Goal: Navigation & Orientation: Understand site structure

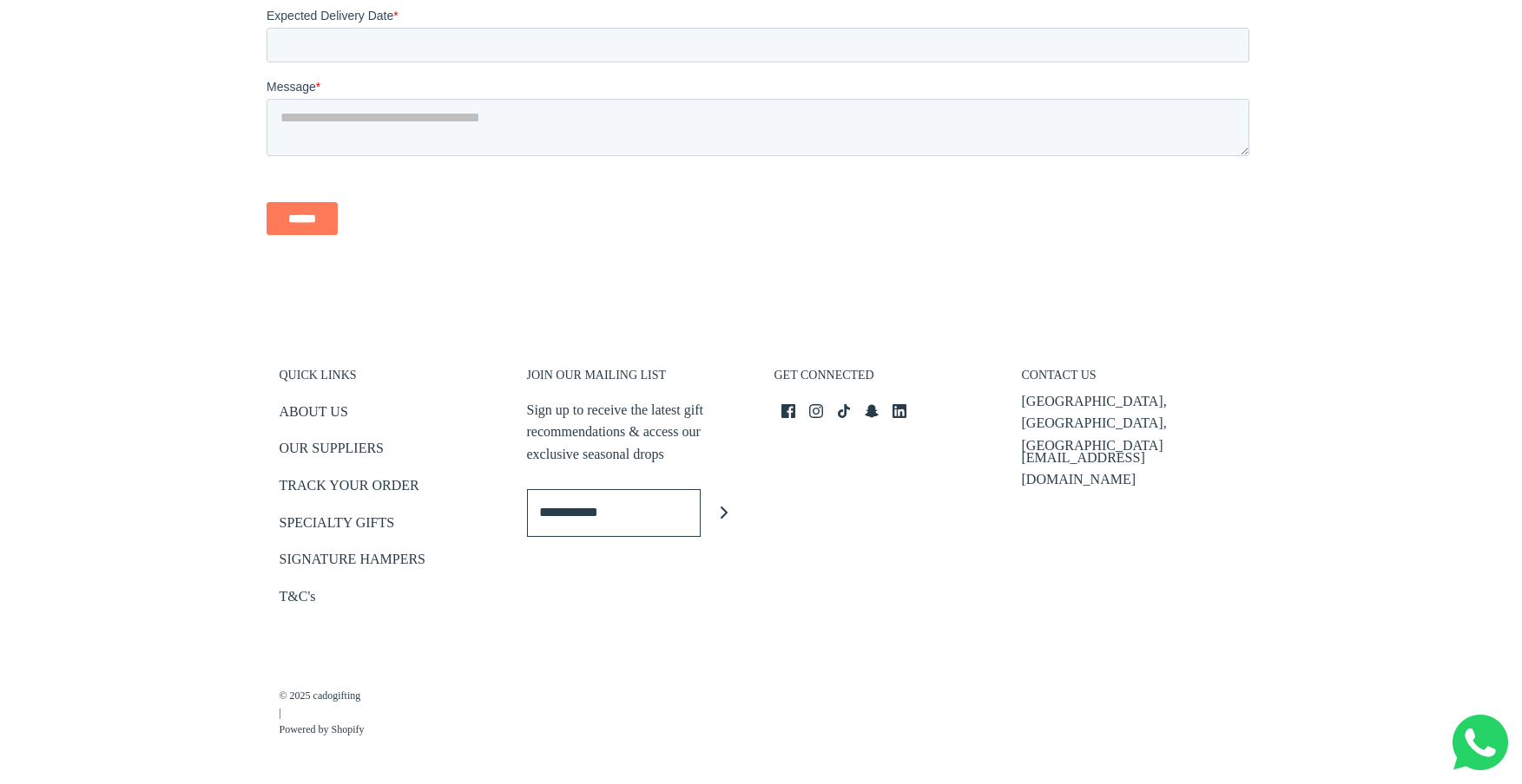
scroll to position [3913, 0]
click at [339, 408] on link "ABOUT US" at bounding box center [314, 412] width 69 height 29
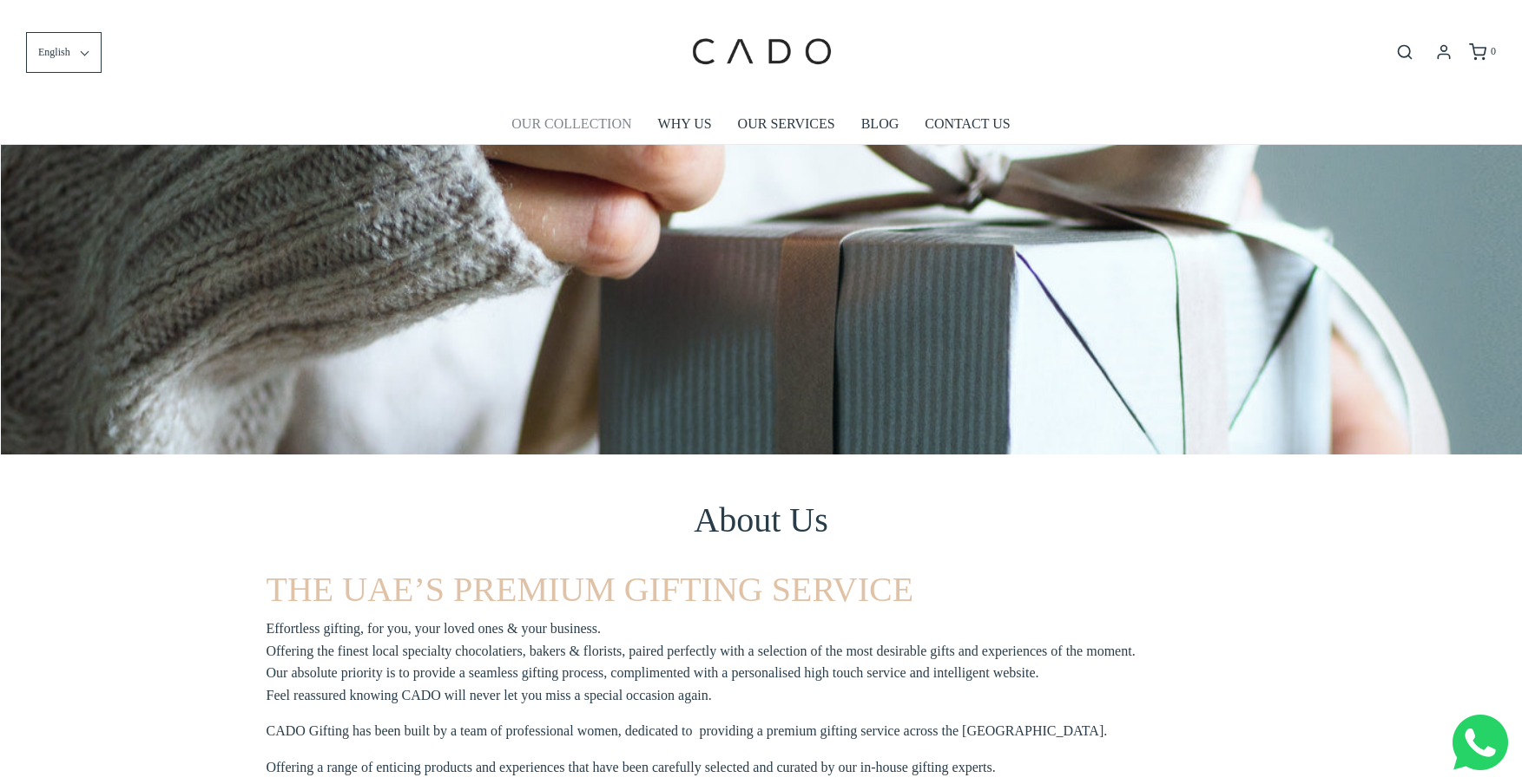
click at [591, 131] on link "OUR COLLECTION" at bounding box center [572, 124] width 120 height 40
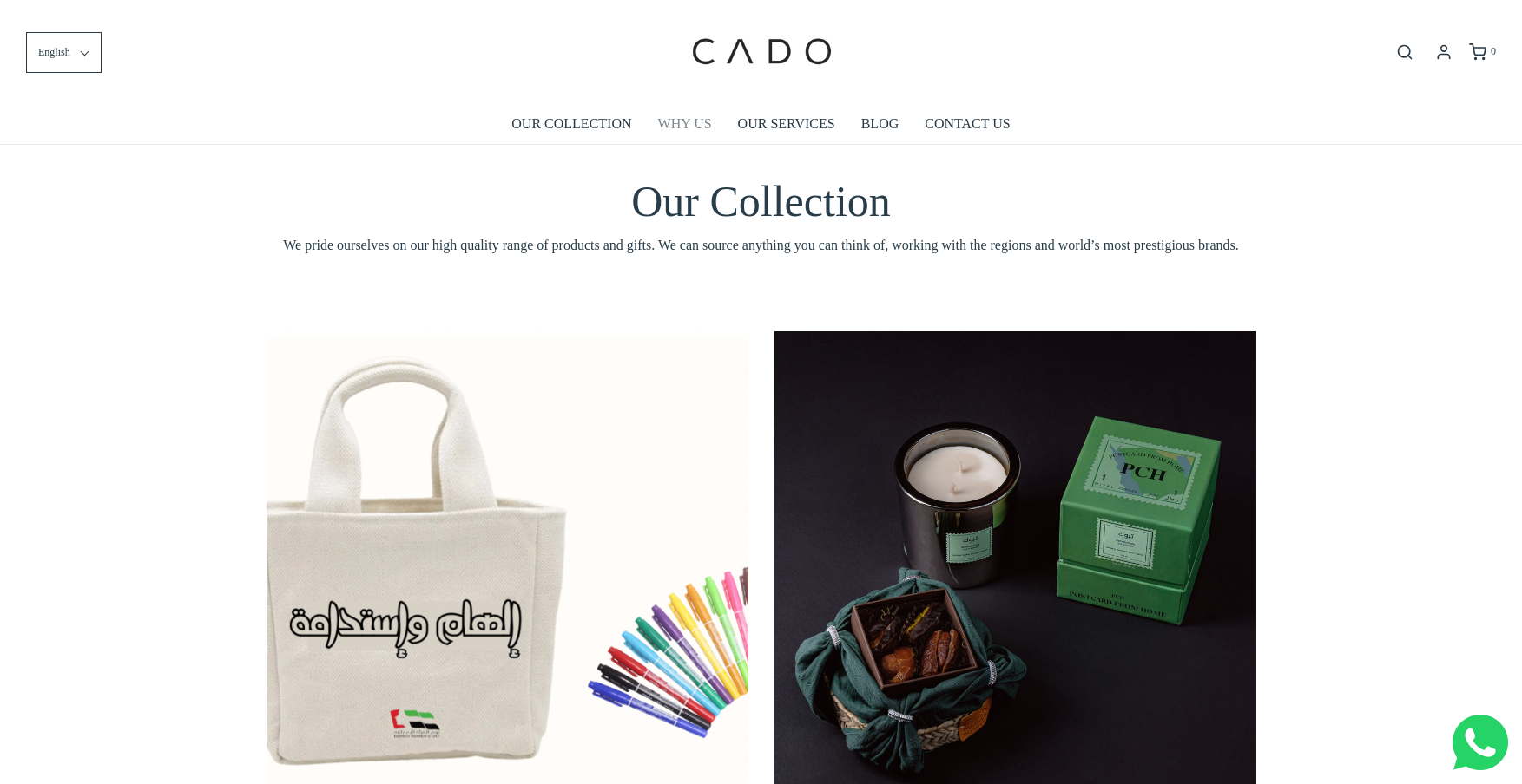
click at [686, 122] on link "WHY US" at bounding box center [684, 124] width 53 height 40
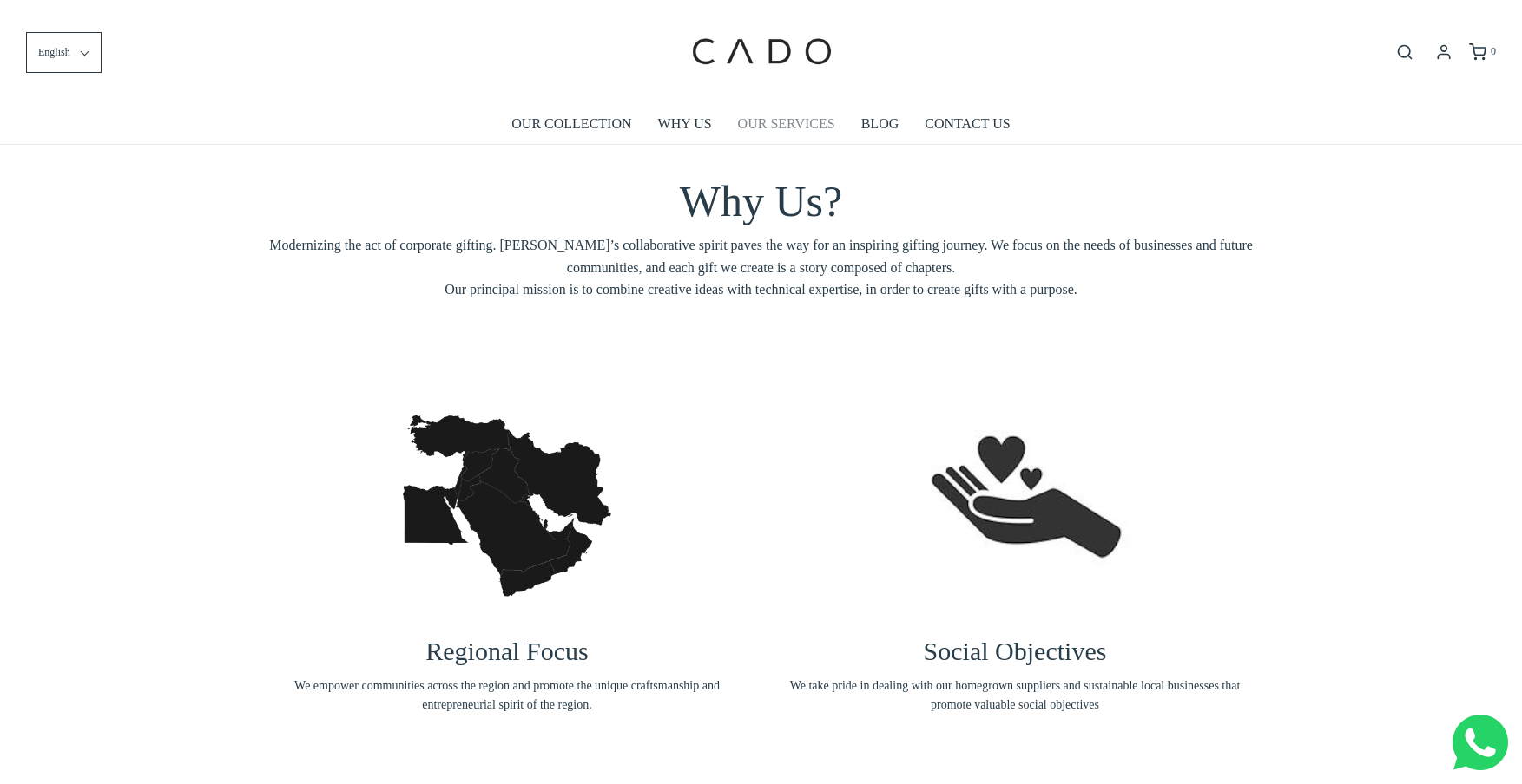
click at [785, 124] on link "OUR SERVICES" at bounding box center [786, 124] width 97 height 40
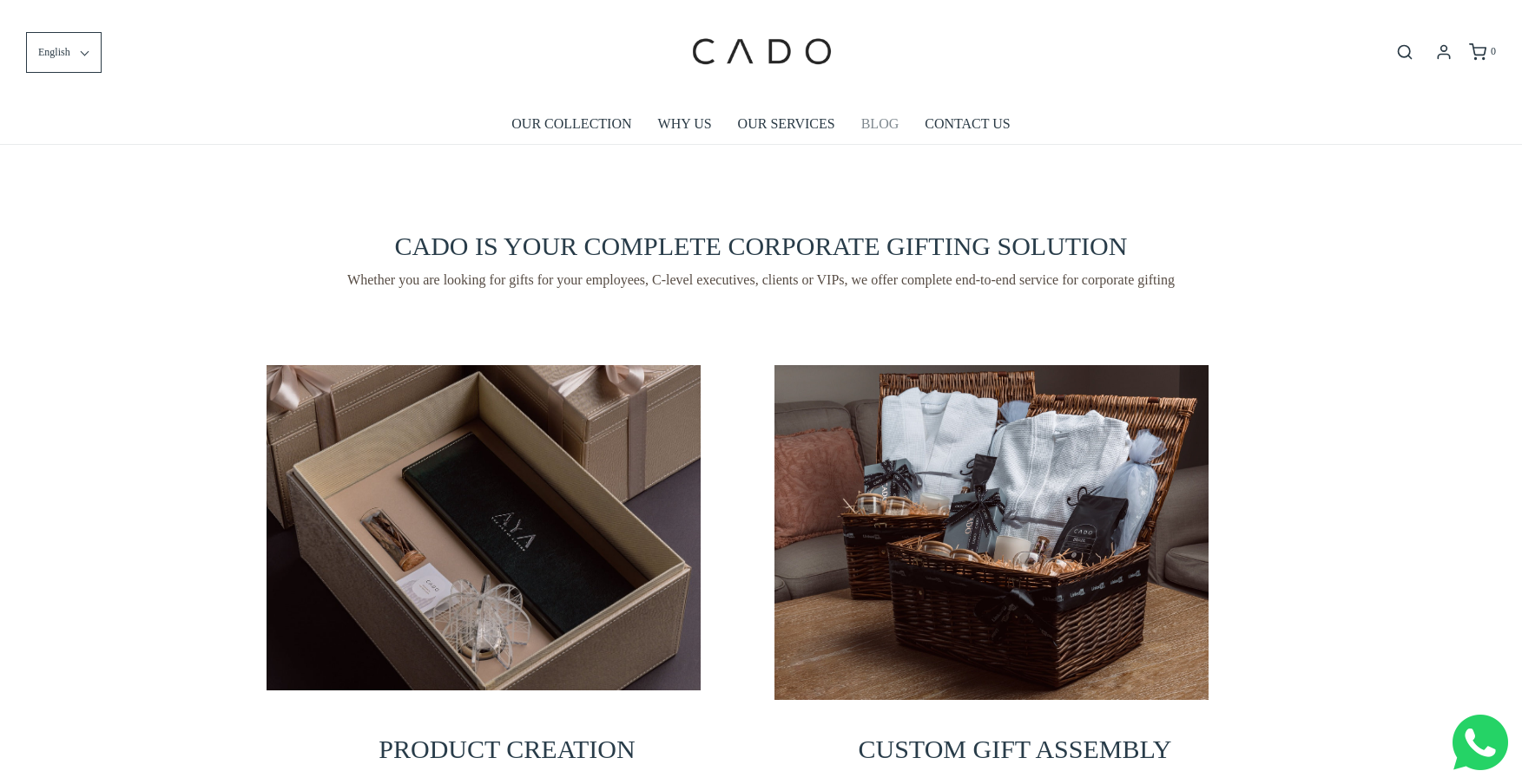
click at [884, 126] on link "BLOG" at bounding box center [881, 124] width 38 height 40
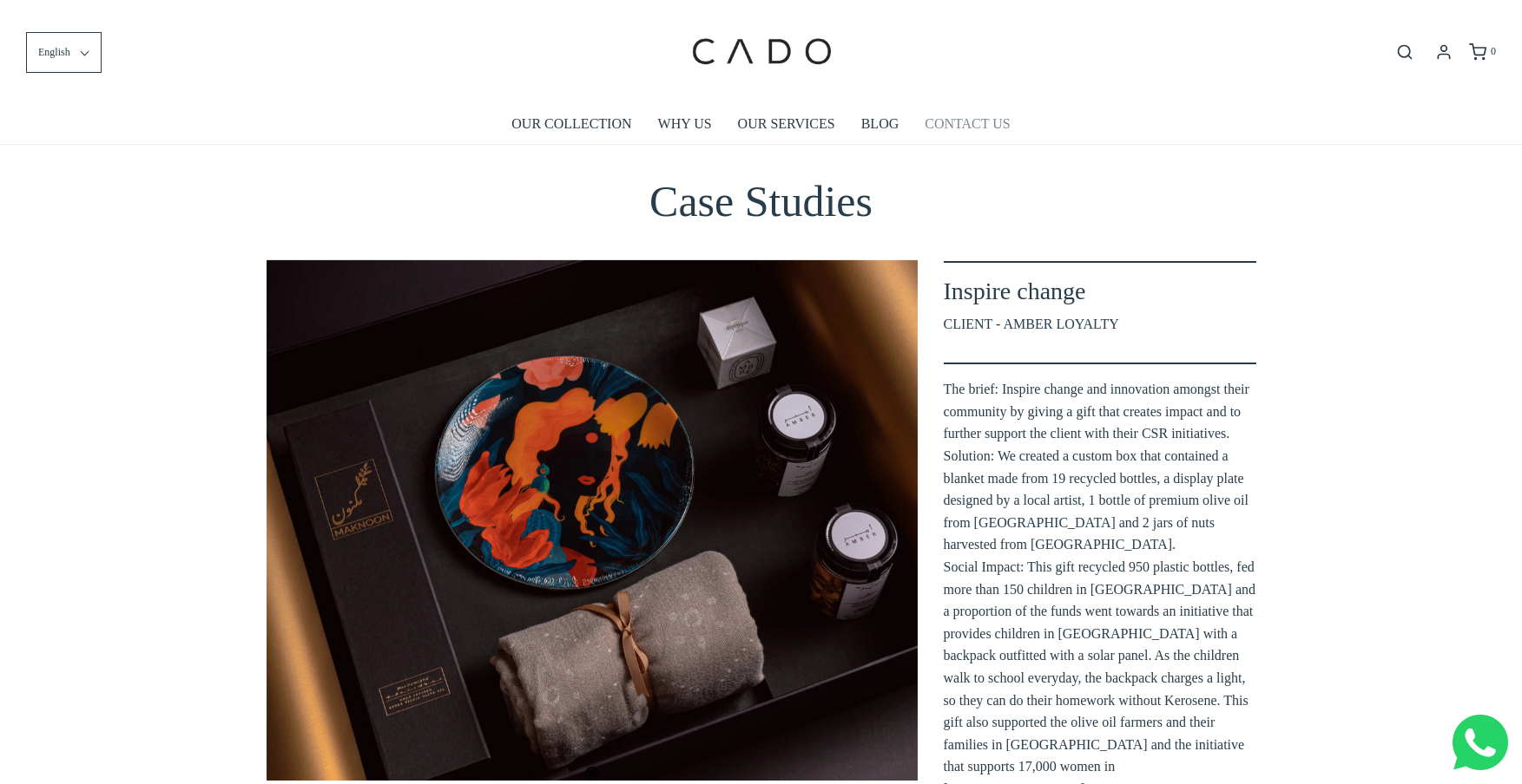
click at [985, 130] on link "CONTACT US" at bounding box center [966, 124] width 85 height 40
